Goal: Book appointment/travel/reservation

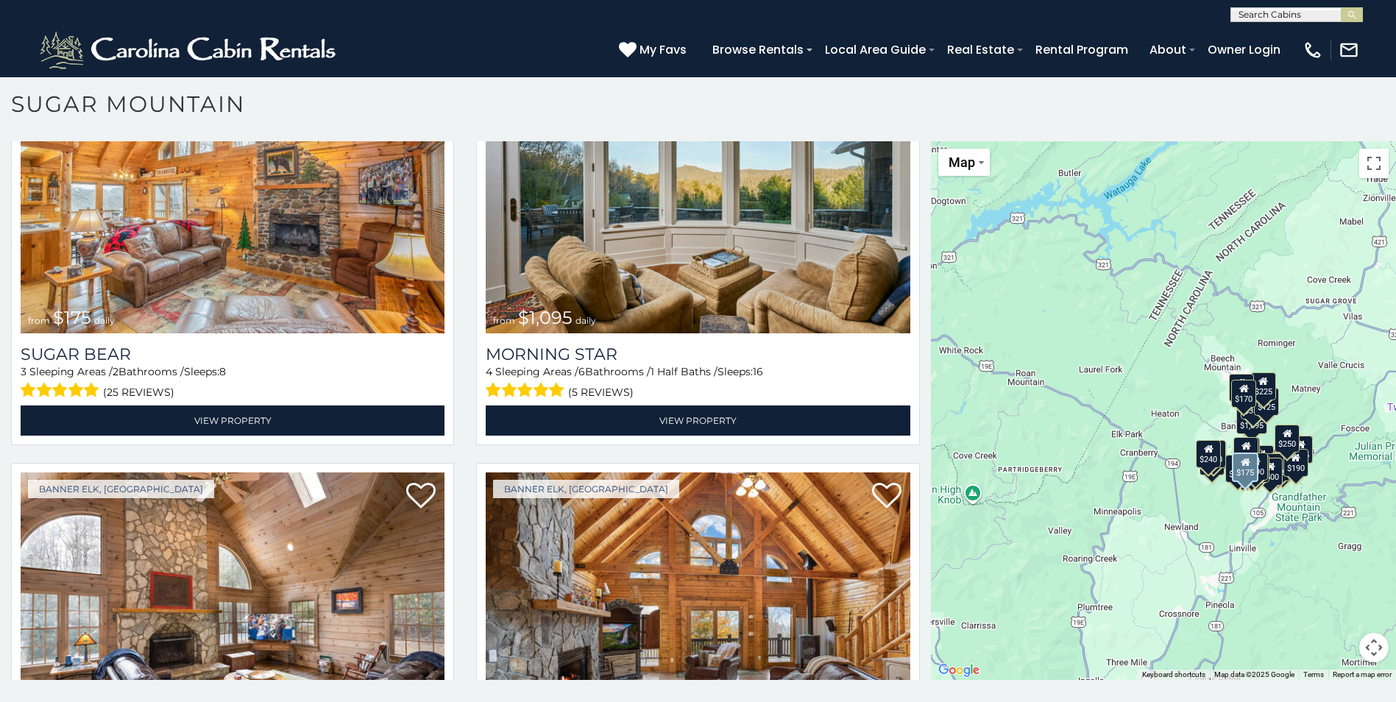
scroll to position [2944, 0]
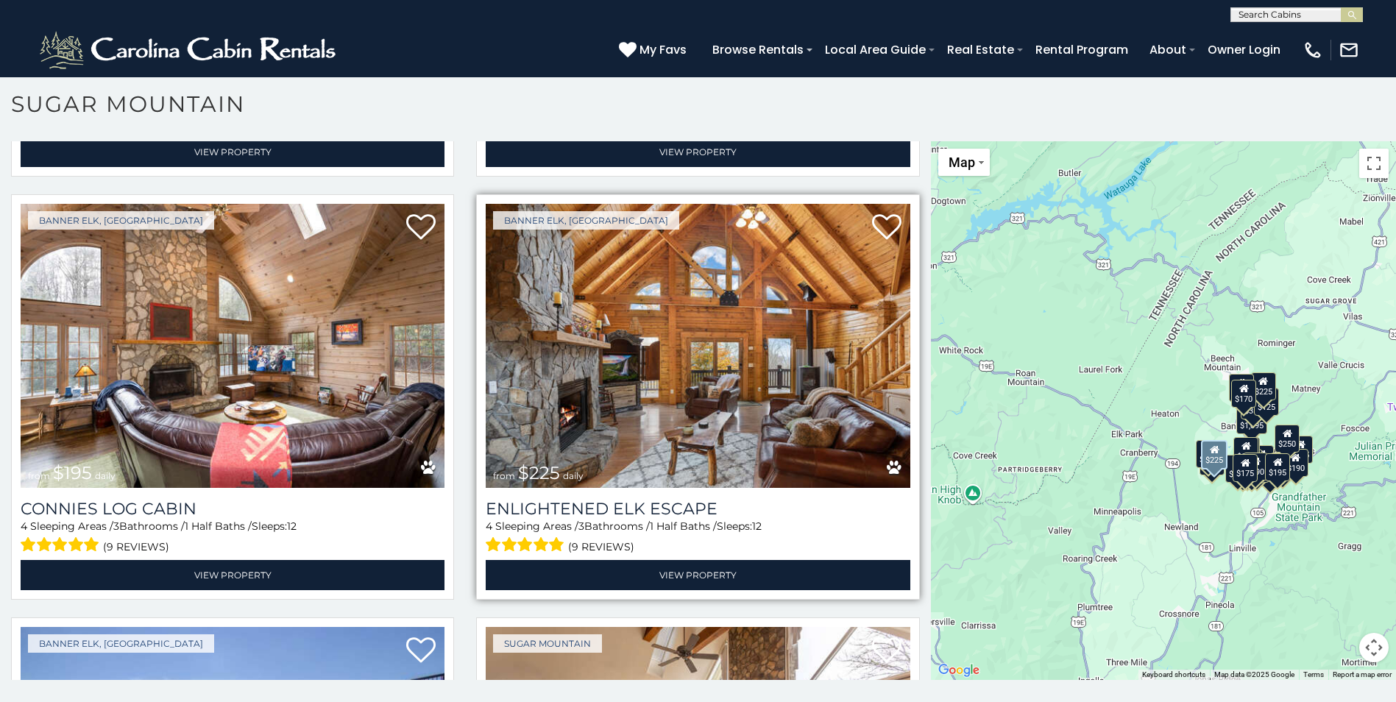
click at [735, 314] on img at bounding box center [698, 346] width 424 height 284
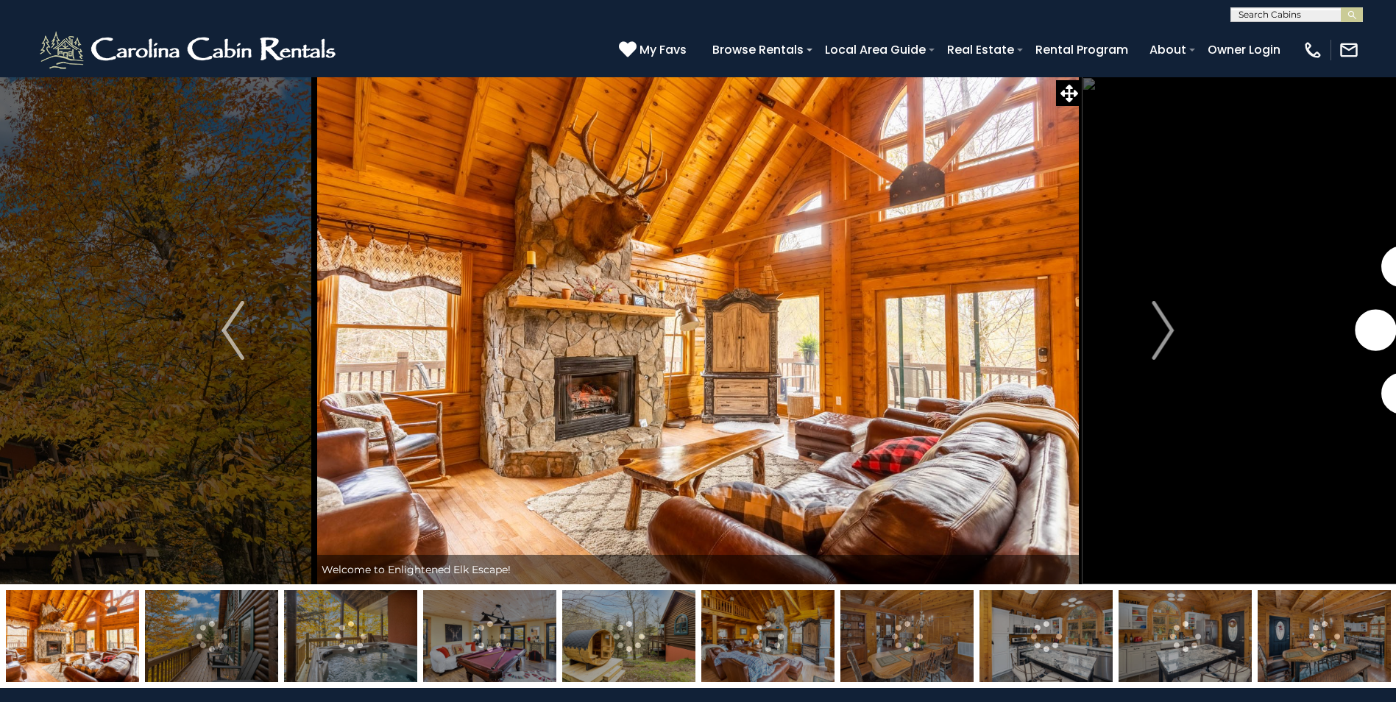
click at [780, 652] on img at bounding box center [767, 636] width 133 height 92
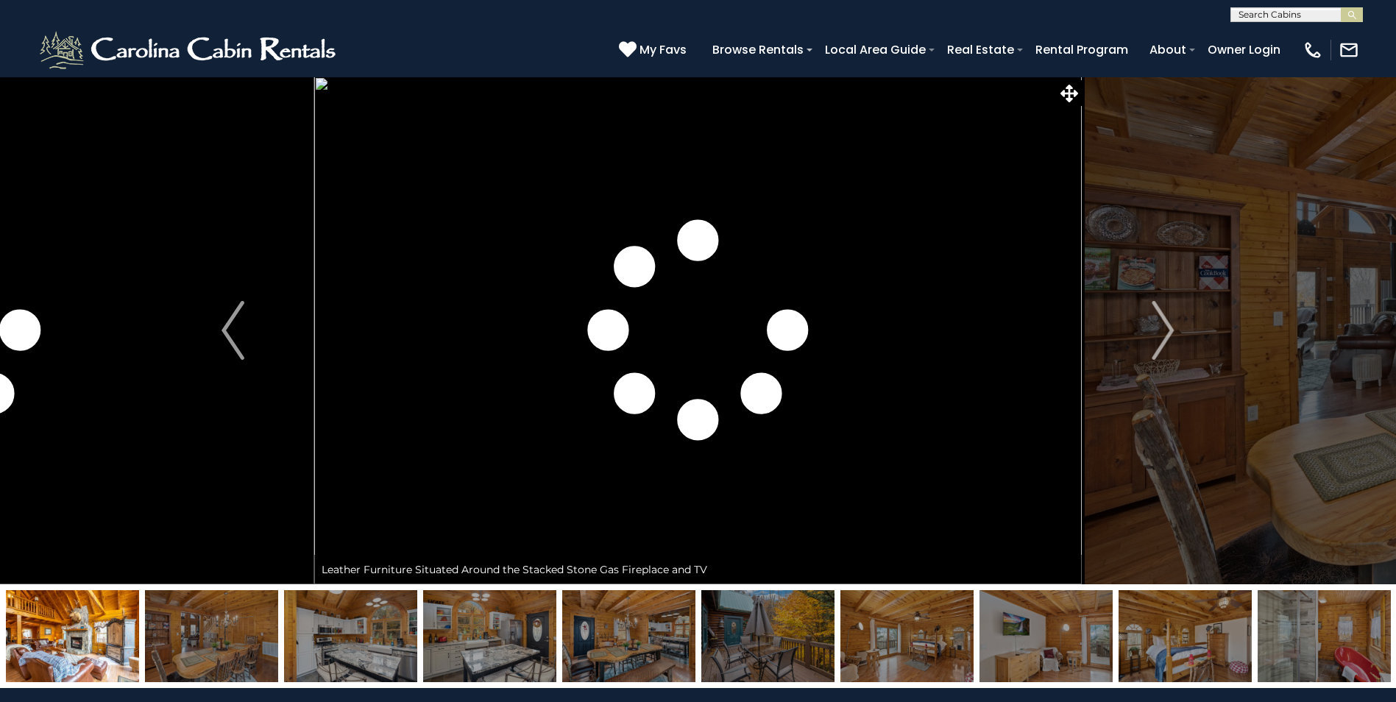
click at [631, 642] on img at bounding box center [628, 636] width 133 height 92
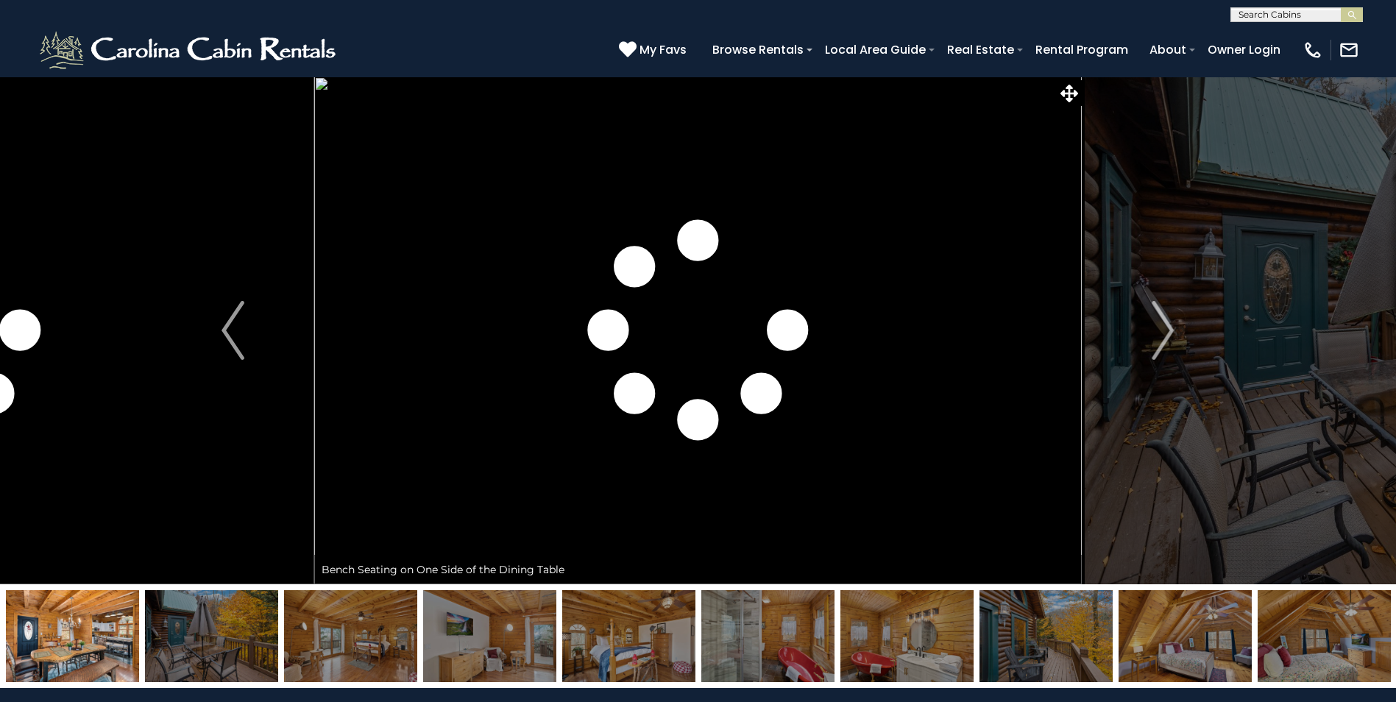
click at [649, 658] on img at bounding box center [628, 636] width 133 height 92
